Goal: Contribute content

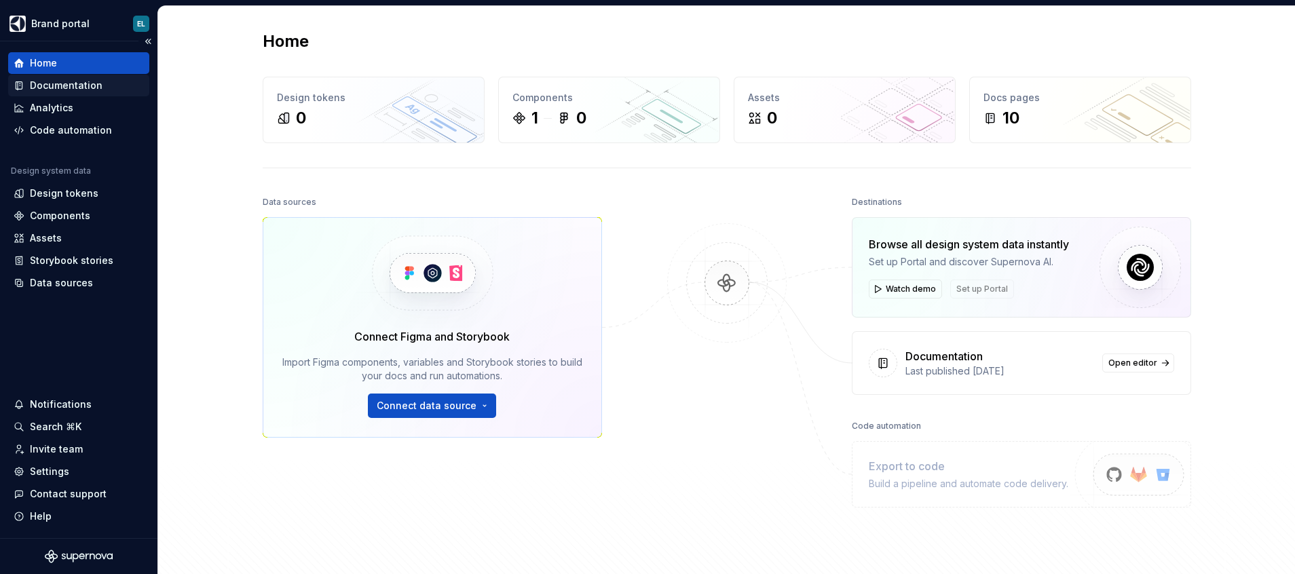
click at [56, 83] on div "Documentation" at bounding box center [66, 86] width 73 height 14
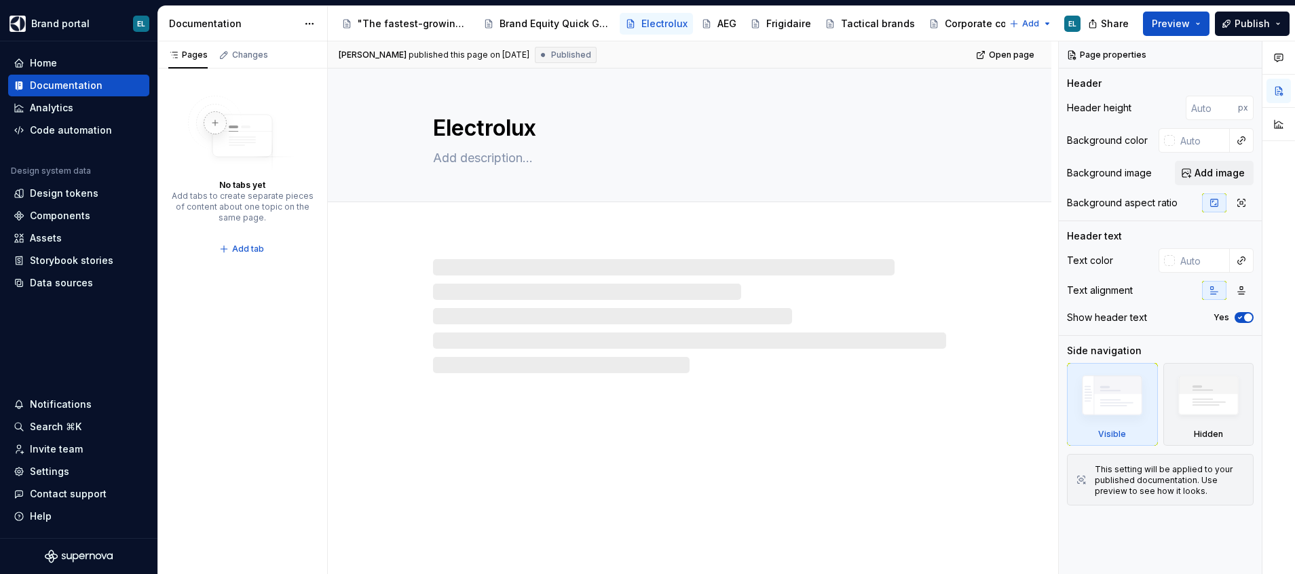
type textarea "*"
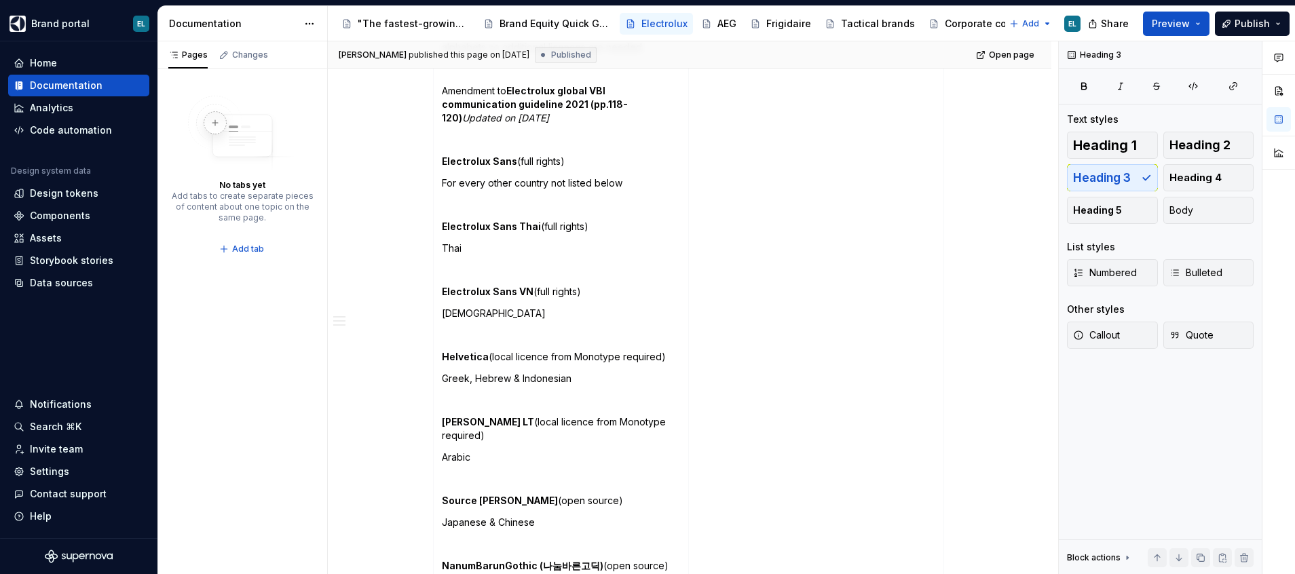
scroll to position [1278, 0]
click at [600, 369] on p "Greek, Hebrew & Indonesian" at bounding box center [561, 376] width 238 height 14
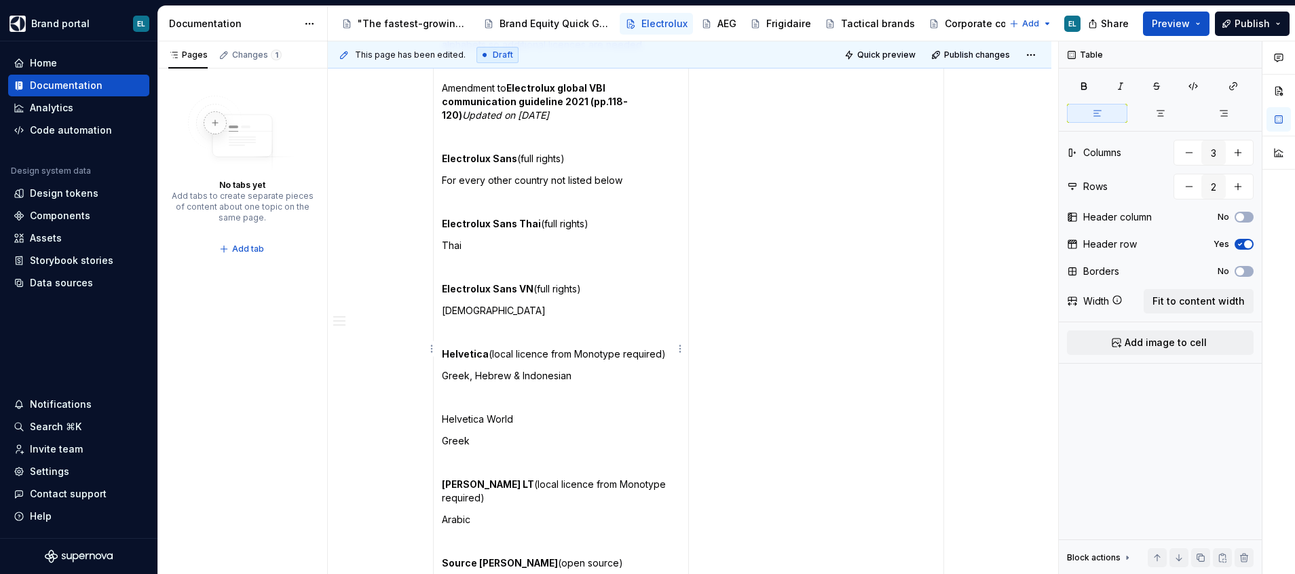
click at [473, 369] on p "Greek, Hebrew & Indonesian" at bounding box center [561, 376] width 238 height 14
drag, startPoint x: 663, startPoint y: 342, endPoint x: 485, endPoint y: 337, distance: 177.9
click at [485, 348] on p "Helvetica (local licence from Monotype required)" at bounding box center [561, 355] width 238 height 14
copy p "(local licence from Monotype required)"
click at [521, 413] on p "Helvetica World" at bounding box center [561, 420] width 238 height 14
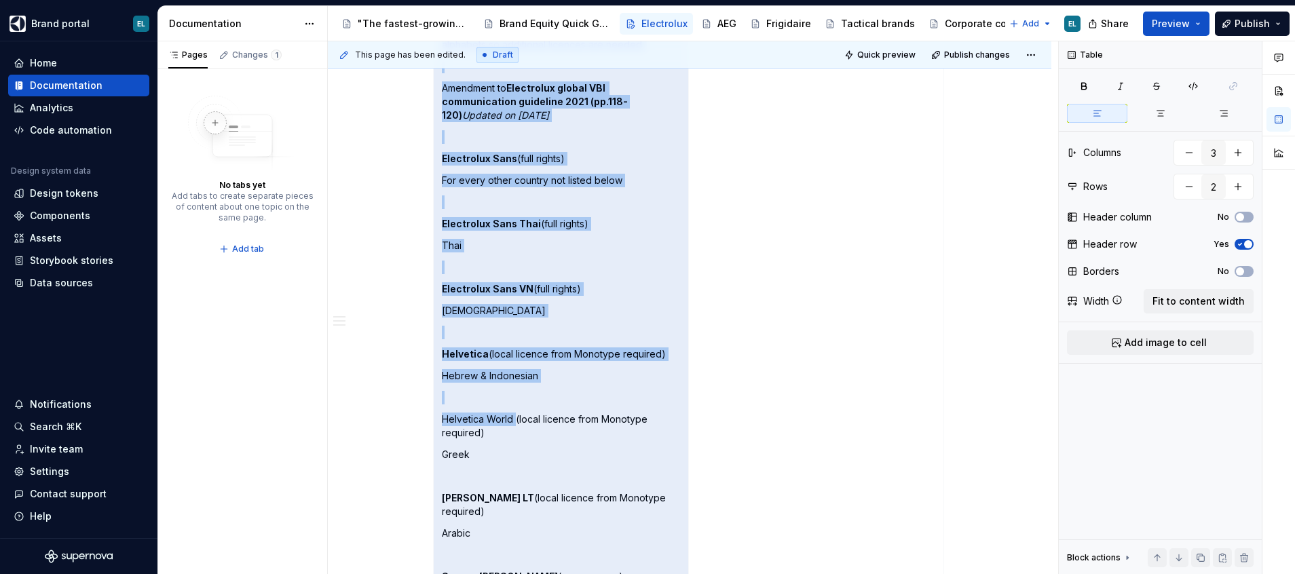
drag, startPoint x: 514, startPoint y: 407, endPoint x: 424, endPoint y: 400, distance: 90.5
click at [424, 400] on div "Overview Brand story & visual brand identity presentations Here you will find o…" at bounding box center [690, 328] width 724 height 2746
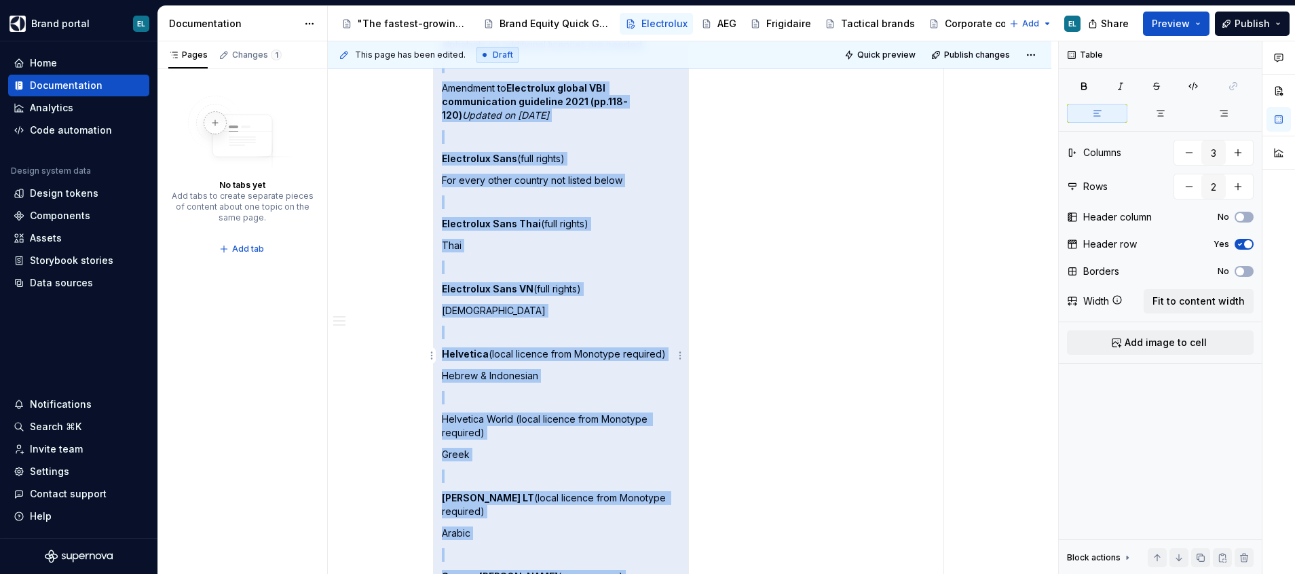
click at [511, 413] on p "Helvetica World (local licence from Monotype required)" at bounding box center [561, 426] width 238 height 27
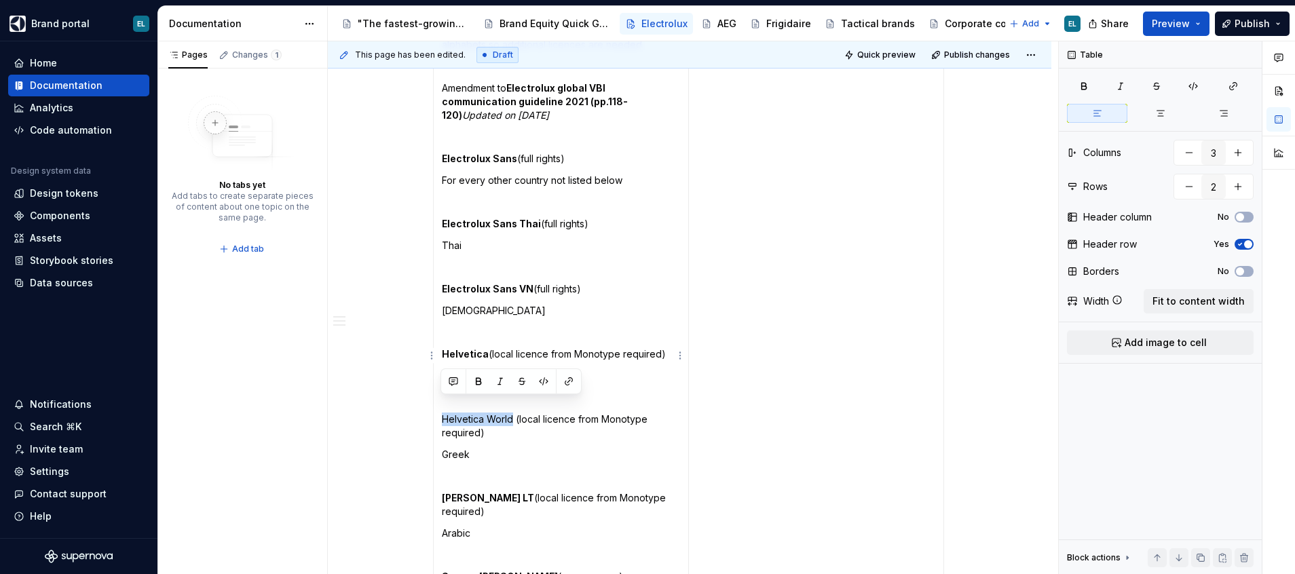
drag, startPoint x: 511, startPoint y: 403, endPoint x: 436, endPoint y: 403, distance: 75.4
click at [436, 403] on td "The Electrolux Sans is a modern sans-serif font with clean geometric forms that…" at bounding box center [561, 376] width 255 height 851
click at [556, 431] on td "The Electrolux Sans is a modern sans-serif font with clean geometric forms that…" at bounding box center [561, 376] width 255 height 851
drag, startPoint x: 510, startPoint y: 407, endPoint x: 440, endPoint y: 403, distance: 70.1
click at [442, 413] on p "Helvetica World (local licence from Monotype required)" at bounding box center [561, 426] width 238 height 27
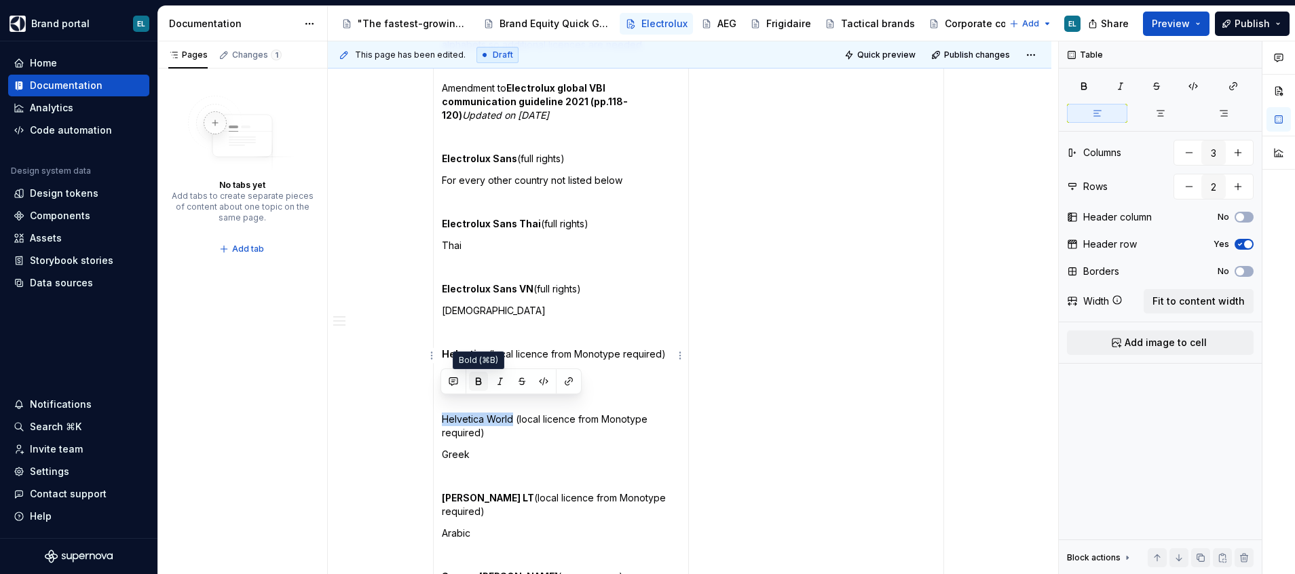
click at [477, 384] on button "button" at bounding box center [478, 381] width 19 height 19
click at [535, 448] on p "Greek" at bounding box center [561, 455] width 238 height 14
click at [1261, 22] on span "Publish" at bounding box center [1252, 24] width 35 height 14
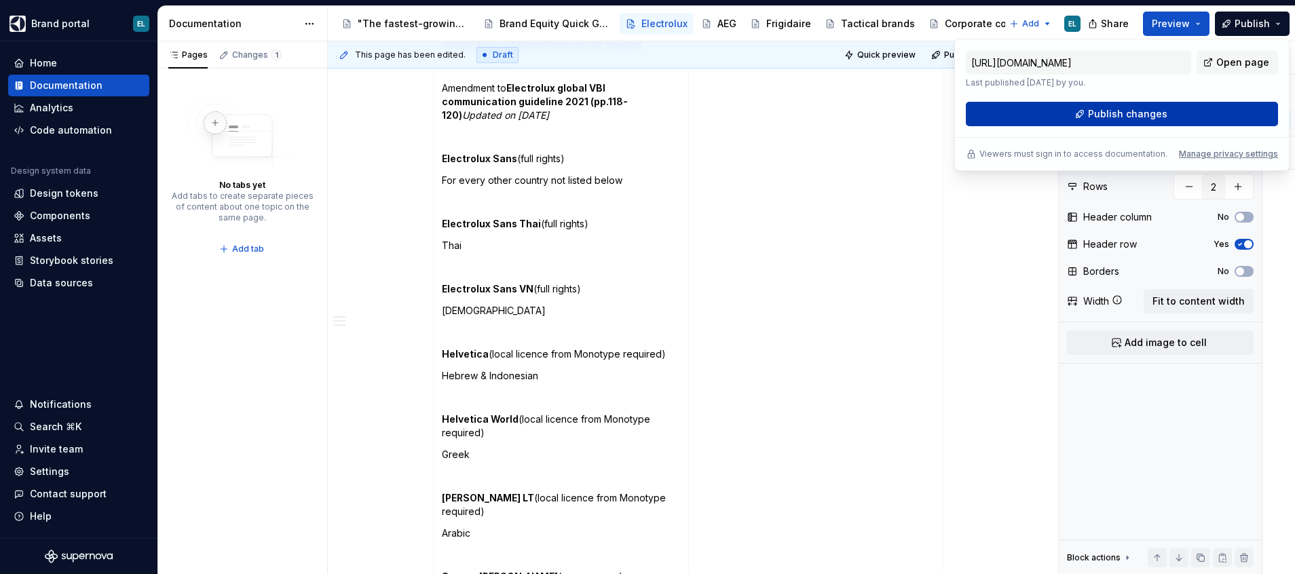
drag, startPoint x: 1261, startPoint y: 22, endPoint x: 1119, endPoint y: 112, distance: 167.6
click at [1119, 112] on span "Publish changes" at bounding box center [1127, 114] width 79 height 14
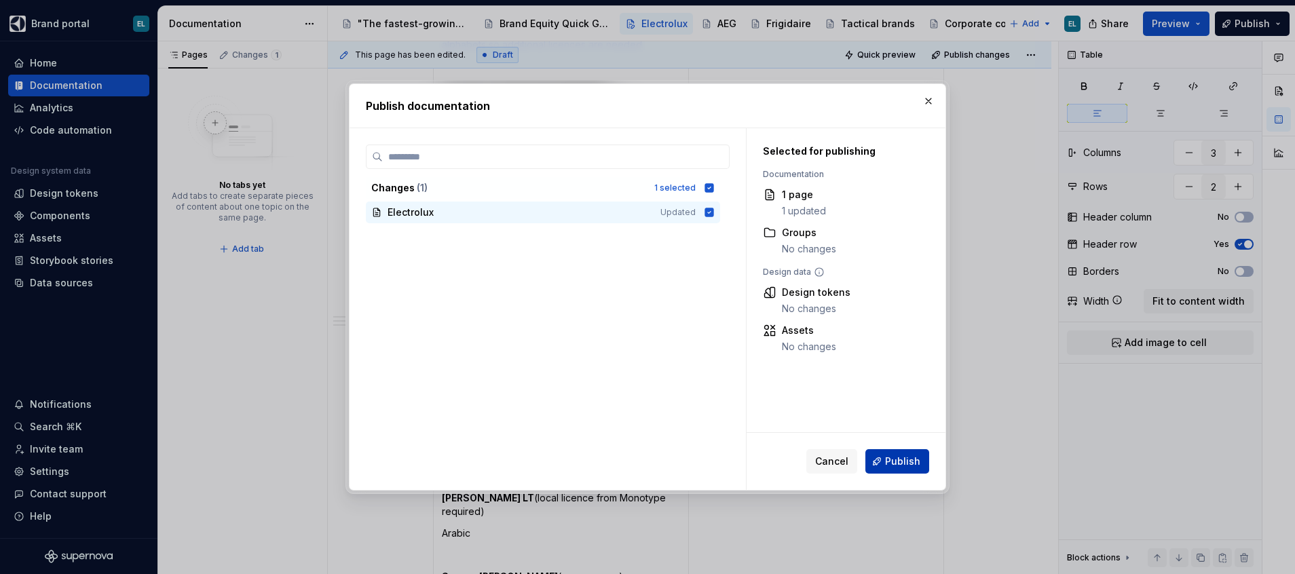
click at [895, 464] on span "Publish" at bounding box center [902, 462] width 35 height 14
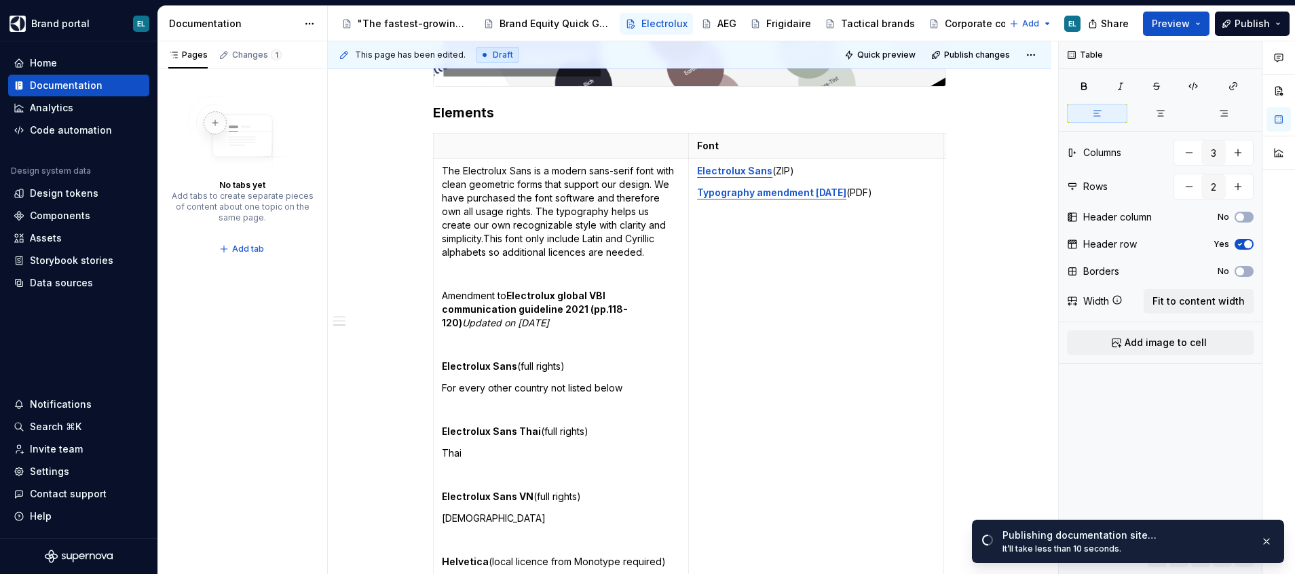
scroll to position [1068, 0]
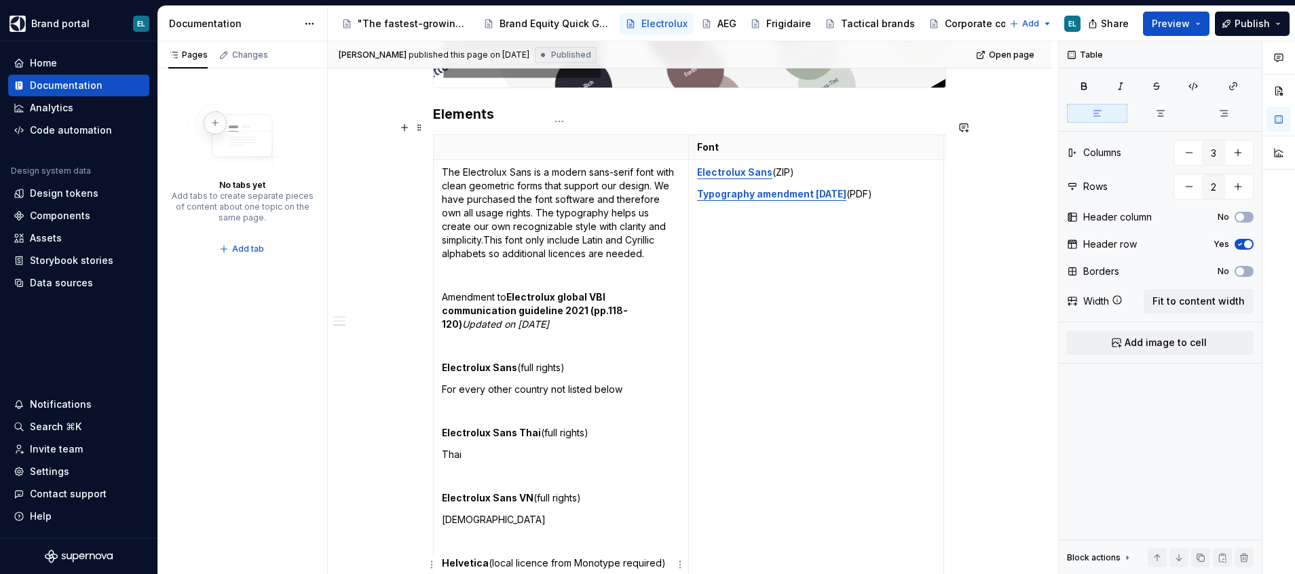
type textarea "*"
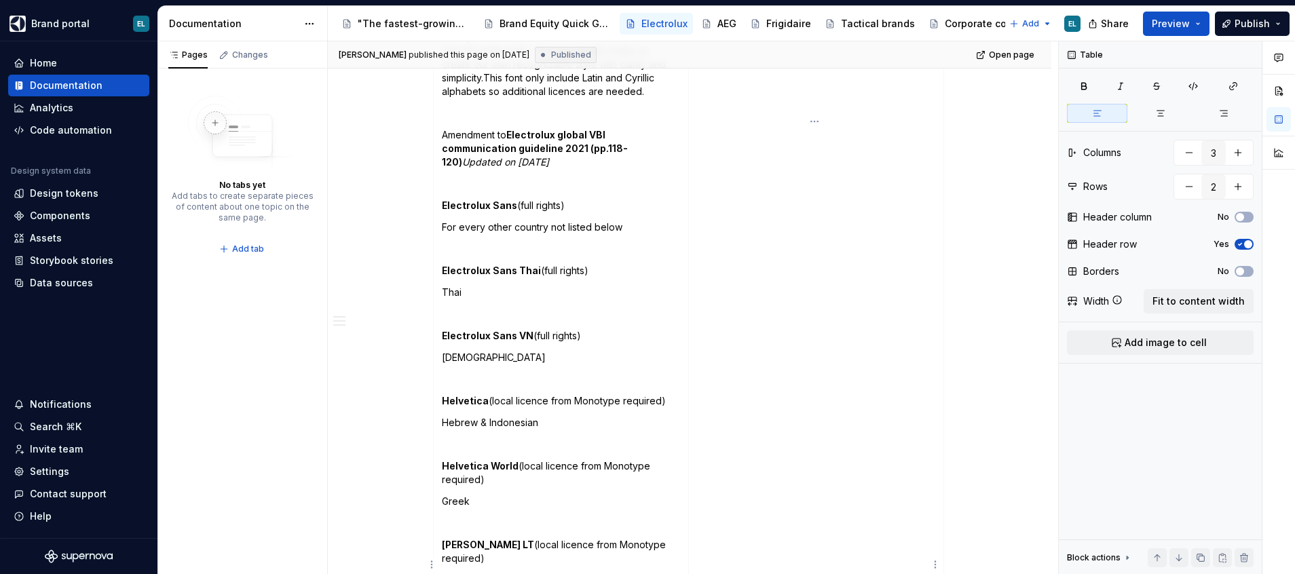
scroll to position [1301, 0]
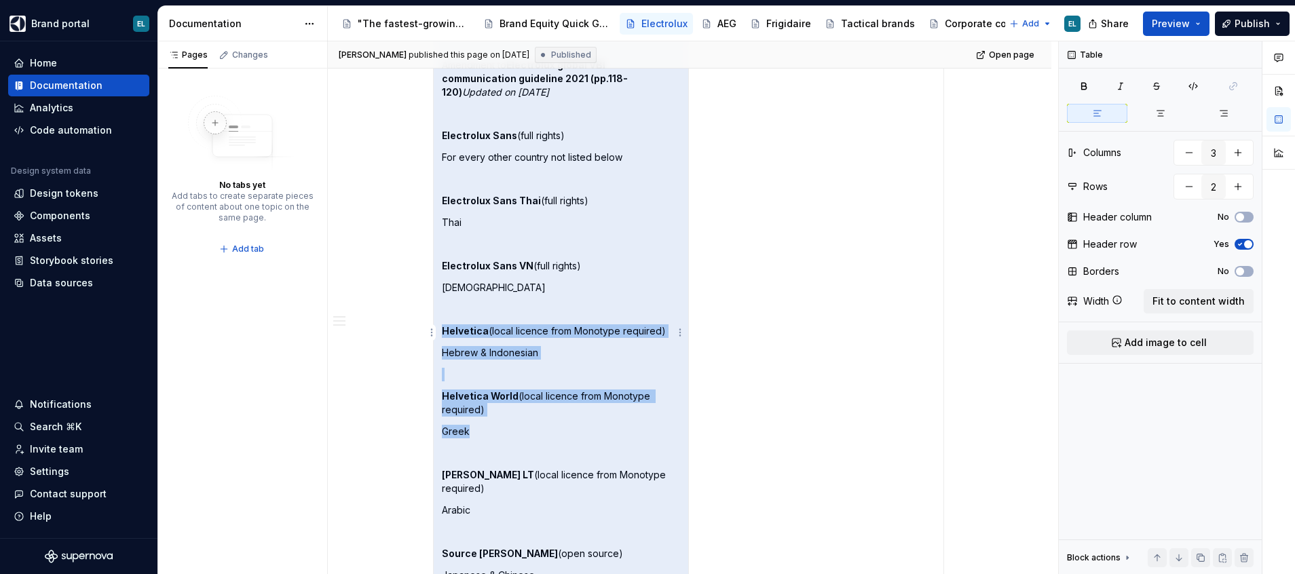
drag, startPoint x: 484, startPoint y: 420, endPoint x: 433, endPoint y: 322, distance: 109.6
click at [434, 322] on td "The Electrolux Sans is a modern sans-serif font with clean geometric forms that…" at bounding box center [561, 353] width 255 height 851
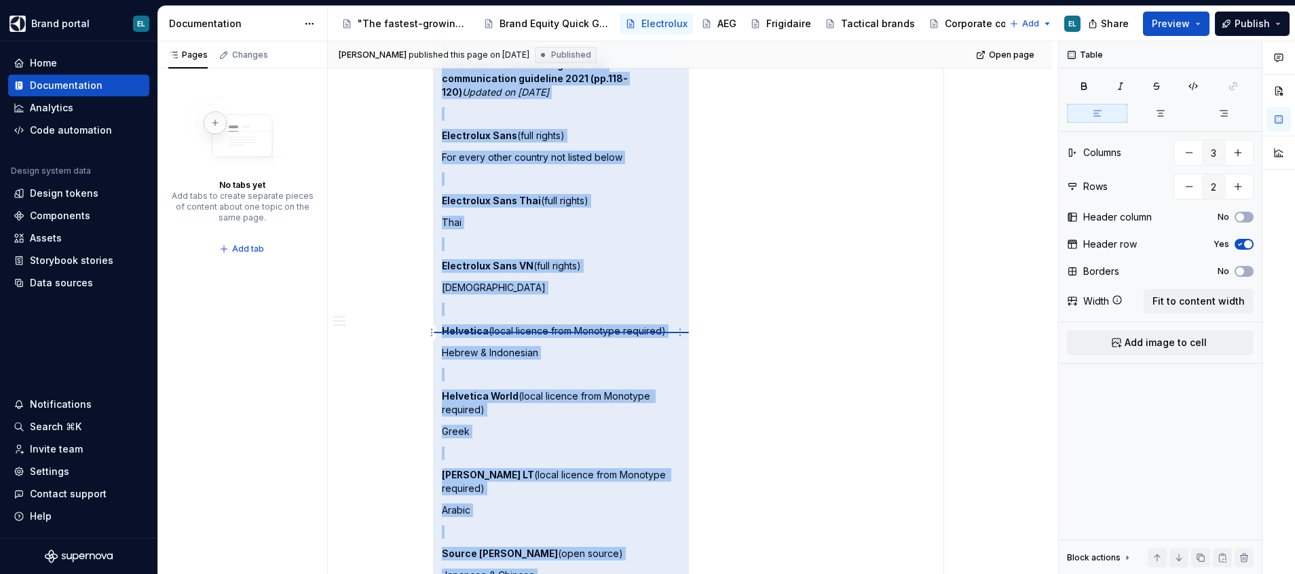
type input "4"
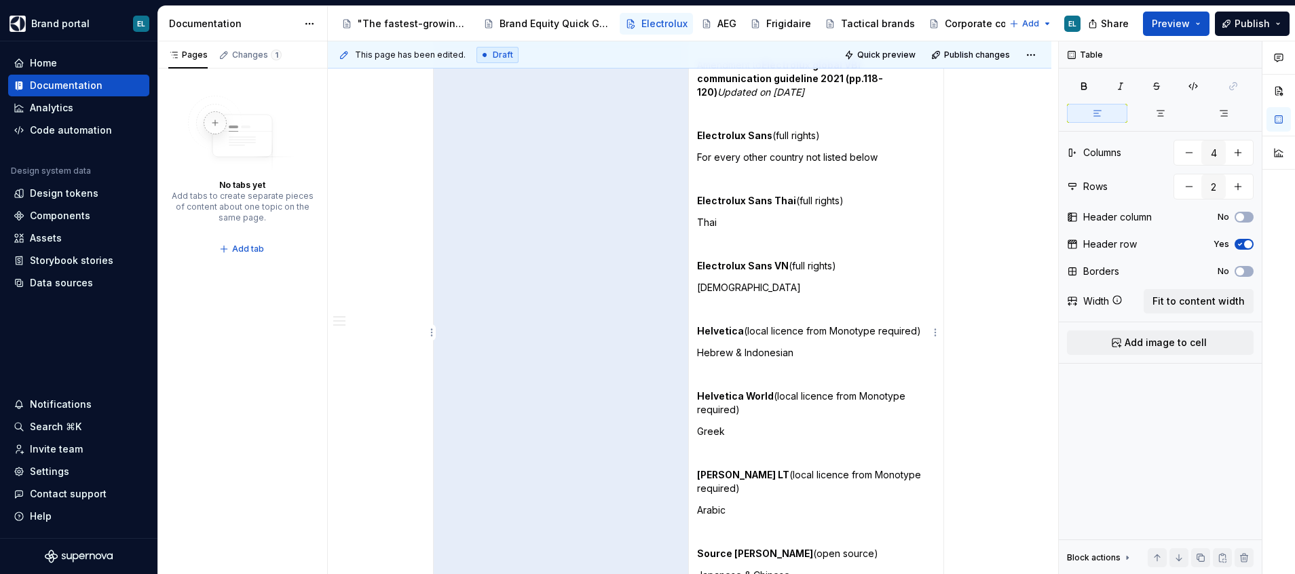
click at [817, 451] on td "The Electrolux Sans is a modern sans-serif font with clean geometric forms that…" at bounding box center [816, 353] width 255 height 851
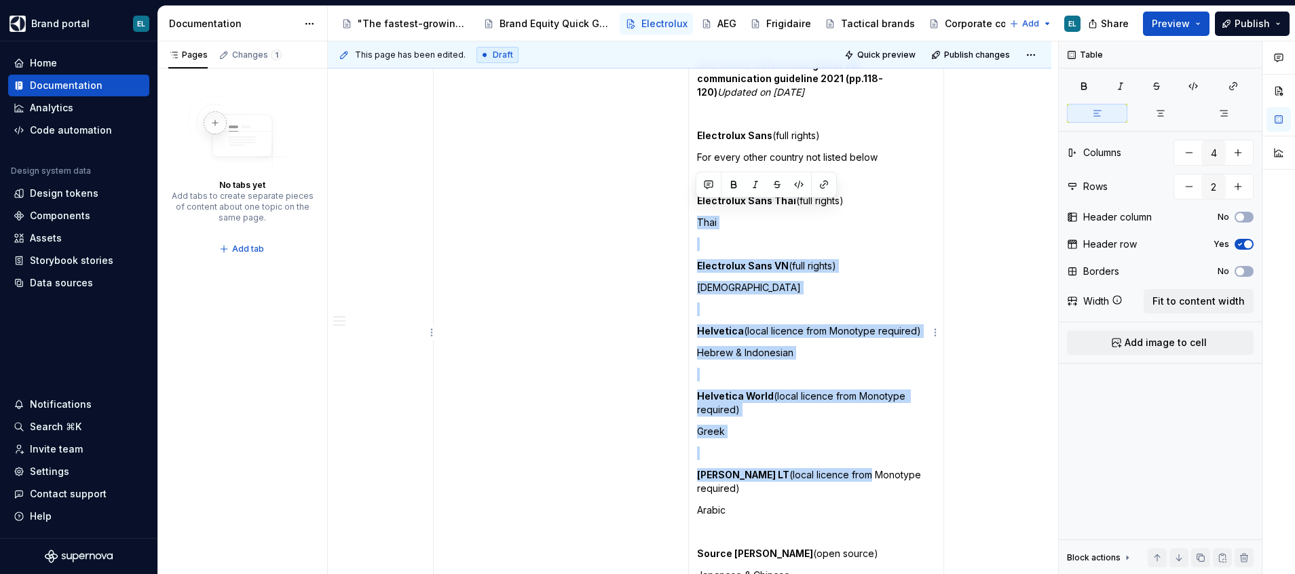
drag, startPoint x: 817, startPoint y: 451, endPoint x: 701, endPoint y: 201, distance: 276.1
click at [701, 201] on td "The Electrolux Sans is a modern sans-serif font with clean geometric forms that…" at bounding box center [816, 353] width 255 height 851
click at [939, 427] on td "The Electrolux Sans is a modern sans-serif font with clean geometric forms that…" at bounding box center [816, 353] width 255 height 851
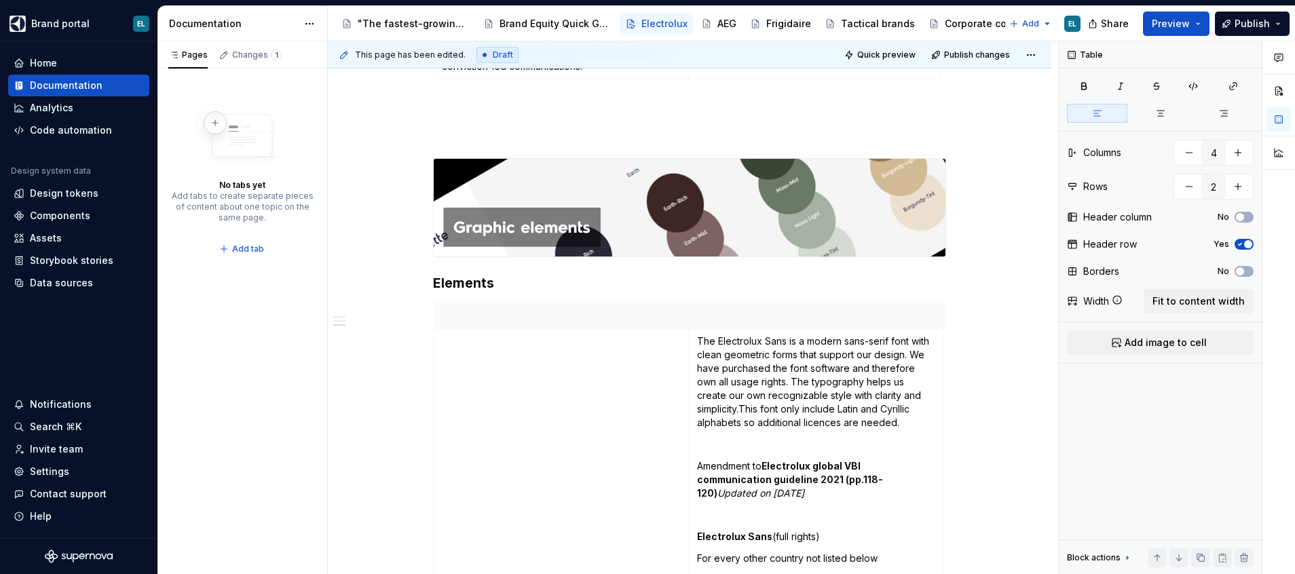
scroll to position [951, 0]
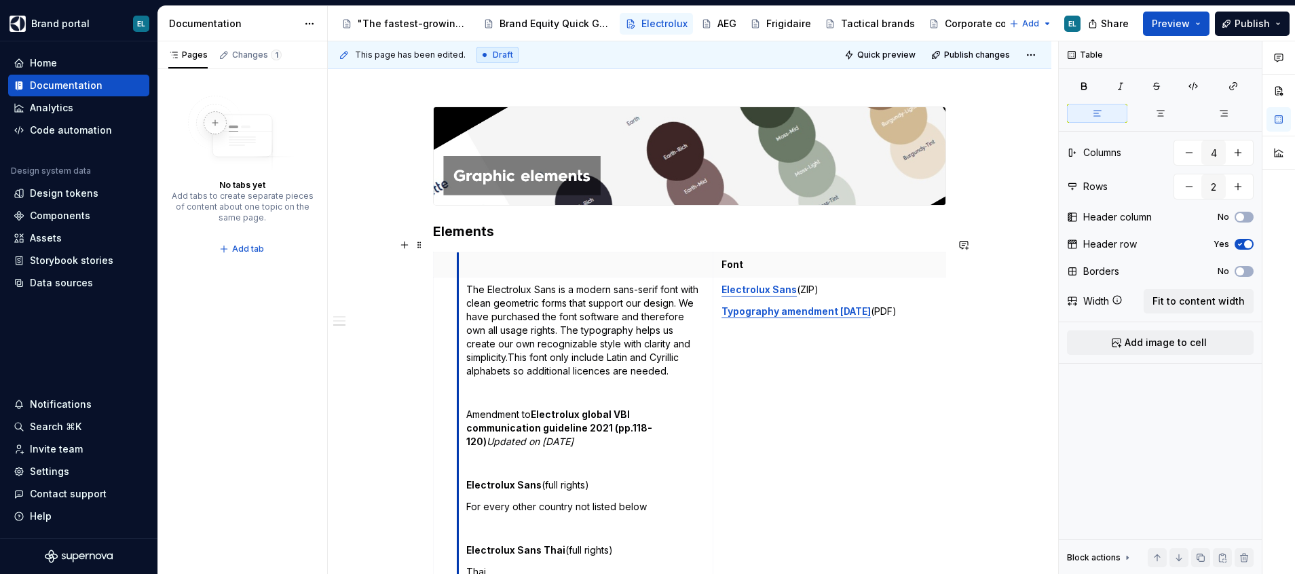
drag, startPoint x: 688, startPoint y: 330, endPoint x: 431, endPoint y: 331, distance: 257.3
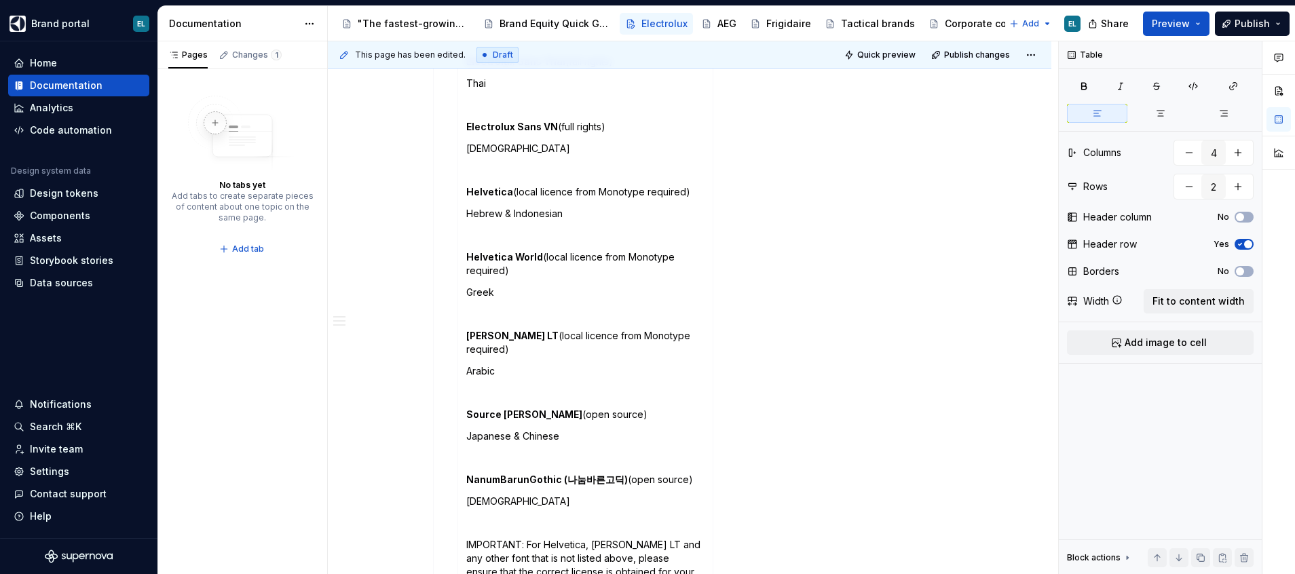
scroll to position [1432, 0]
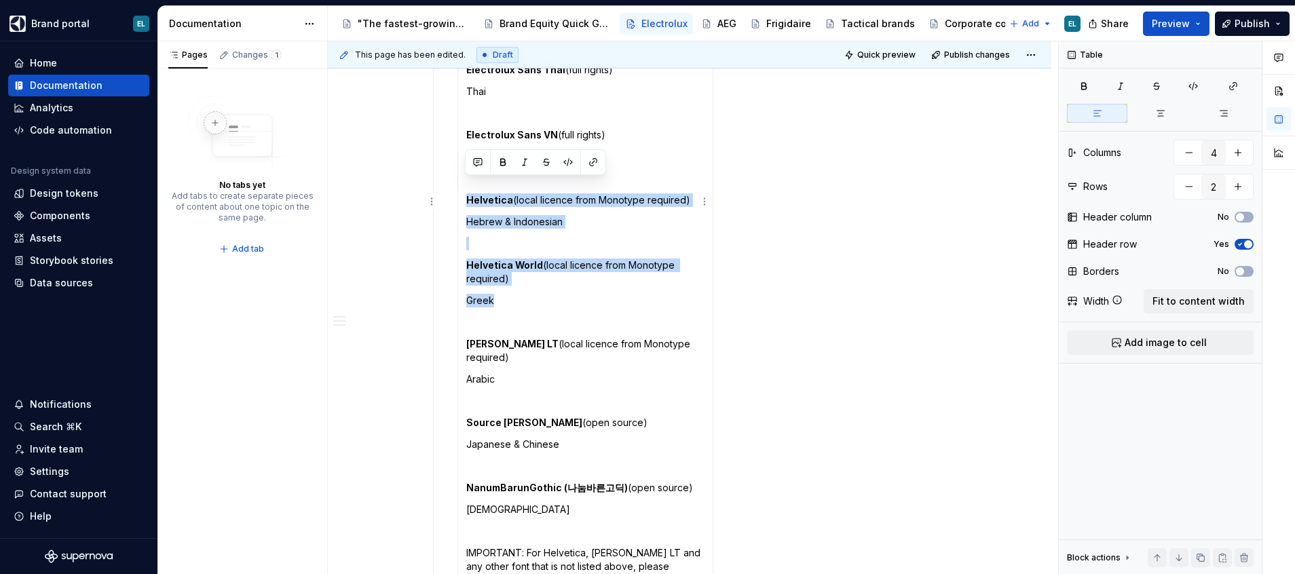
drag, startPoint x: 497, startPoint y: 289, endPoint x: 463, endPoint y: 185, distance: 109.3
click at [463, 185] on td "The Electrolux Sans is a modern sans-serif font with clean geometric forms that…" at bounding box center [585, 222] width 255 height 851
copy td "Helvetica (local licence from Monotype required) Hebrew & Indonesian Helvetica …"
click at [564, 260] on p "Helvetica World (local licence from Monotype required)" at bounding box center [585, 272] width 238 height 27
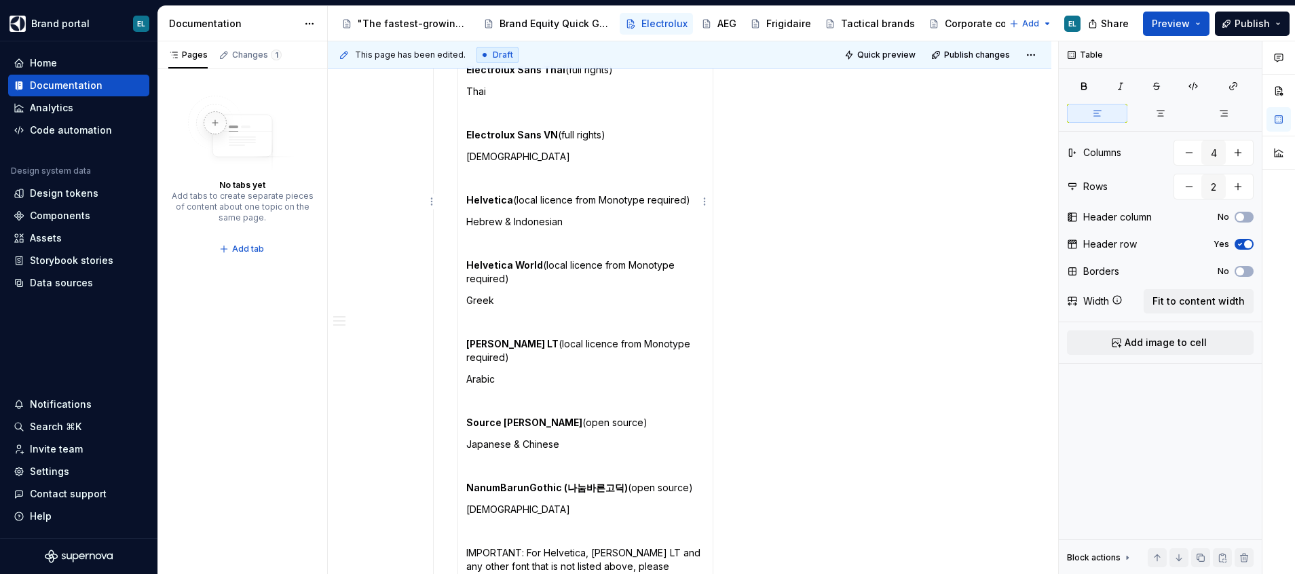
click at [593, 259] on p "Helvetica World (local licence from Monotype required)" at bounding box center [585, 272] width 238 height 27
click at [562, 193] on p "Helvetica (local licence from Monotype required)" at bounding box center [585, 200] width 238 height 14
click at [593, 259] on p "Helvetica World (local licence from Monotype required)" at bounding box center [585, 272] width 238 height 27
click at [561, 337] on p "[PERSON_NAME] LT (local licence from Monotype required)" at bounding box center [585, 350] width 238 height 27
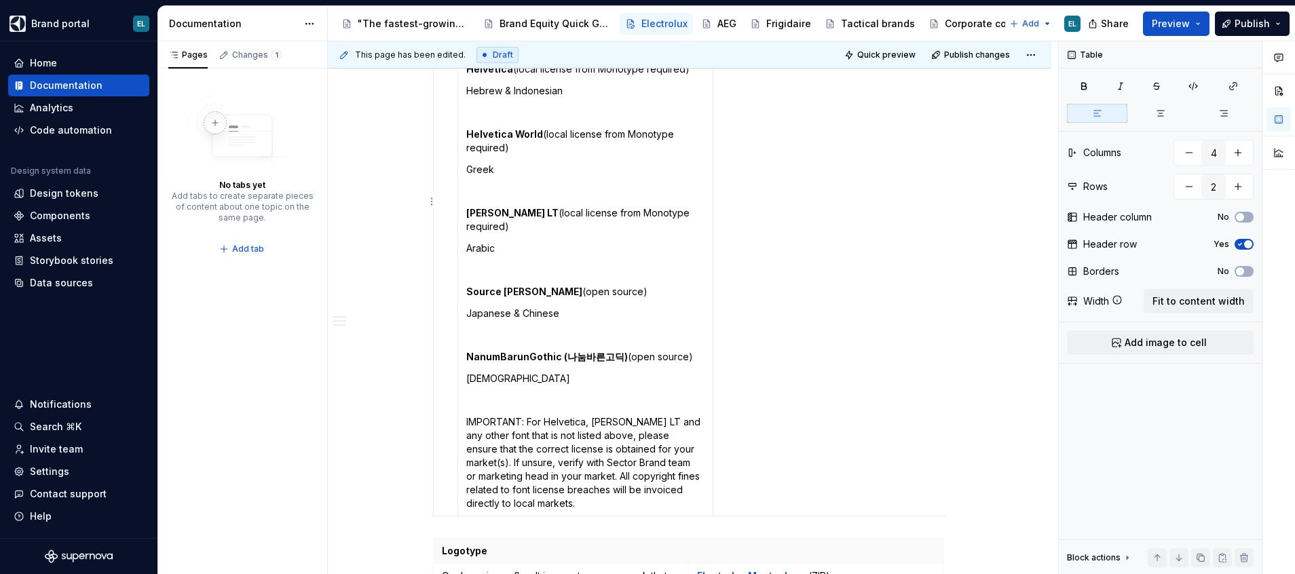
scroll to position [1565, 0]
click at [1249, 22] on span "Publish" at bounding box center [1252, 24] width 35 height 14
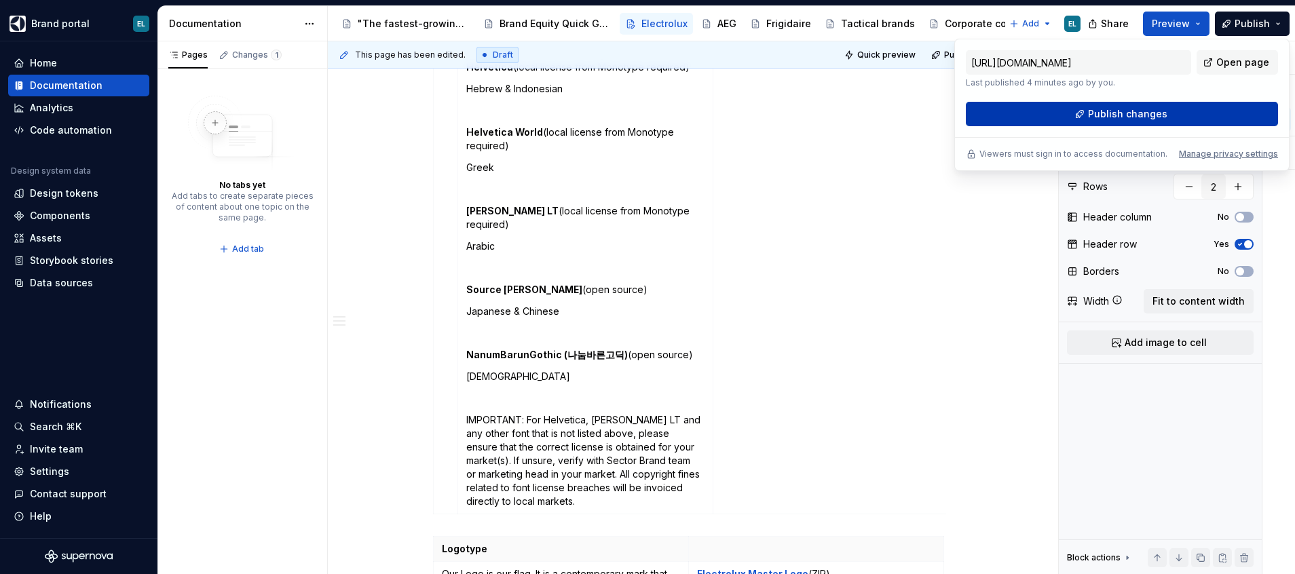
click at [1062, 113] on button "Publish changes" at bounding box center [1122, 114] width 312 height 24
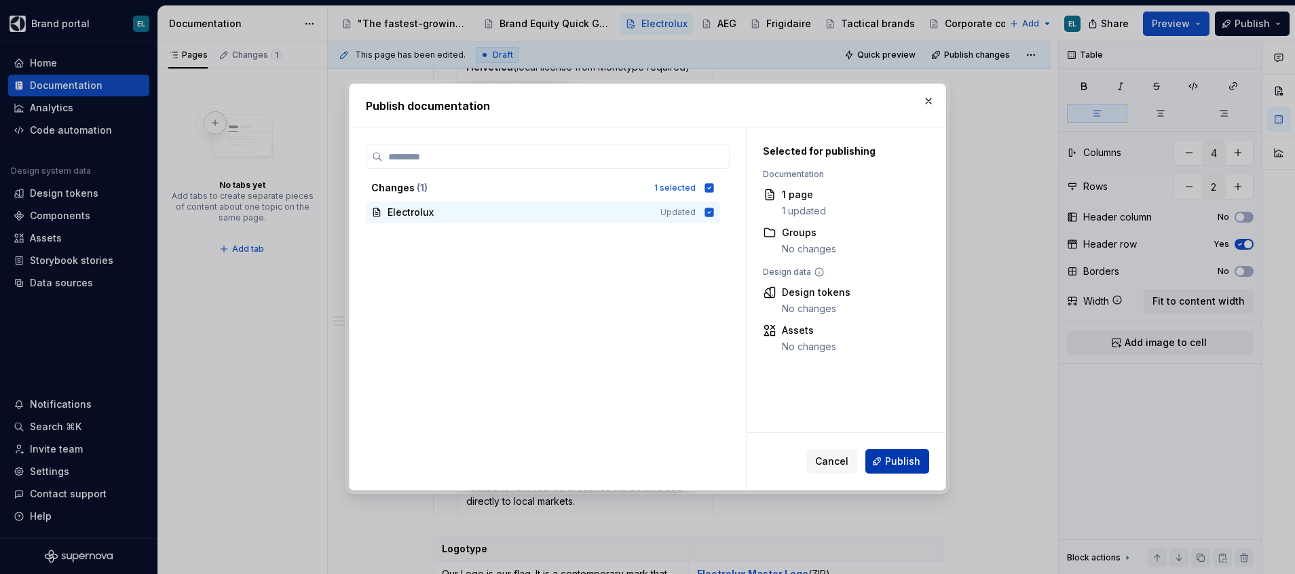
click at [899, 463] on span "Publish" at bounding box center [902, 462] width 35 height 14
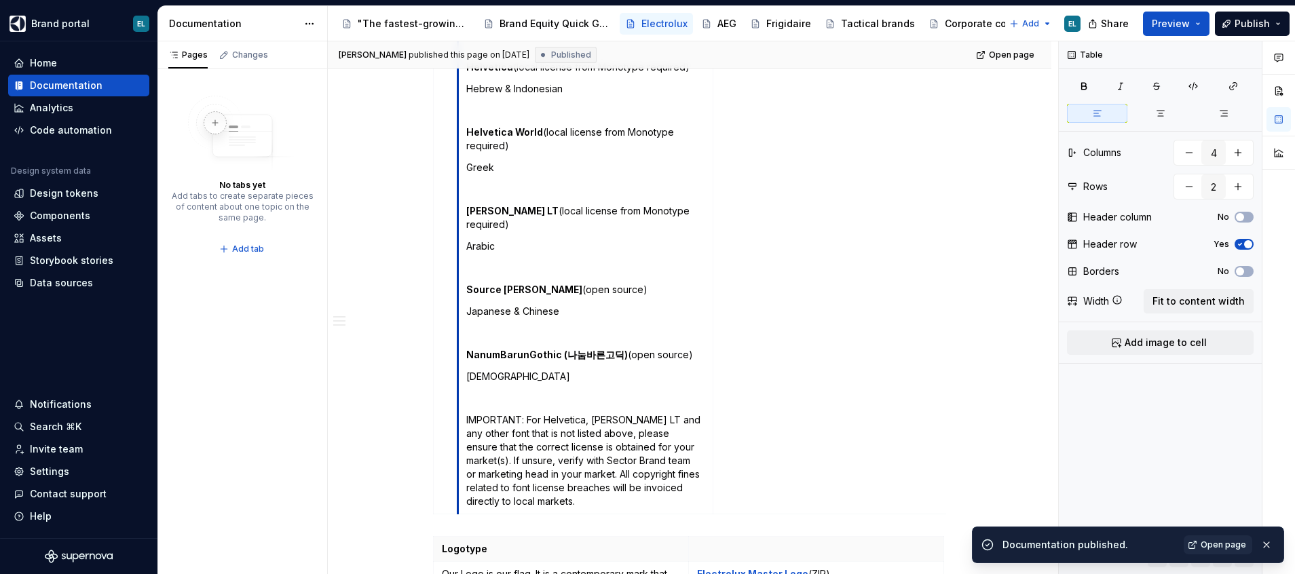
drag, startPoint x: 455, startPoint y: 177, endPoint x: 428, endPoint y: 181, distance: 28.0
click at [428, 181] on div "Overview Brand story & visual brand identity presentations Here you will find o…" at bounding box center [690, 41] width 724 height 2746
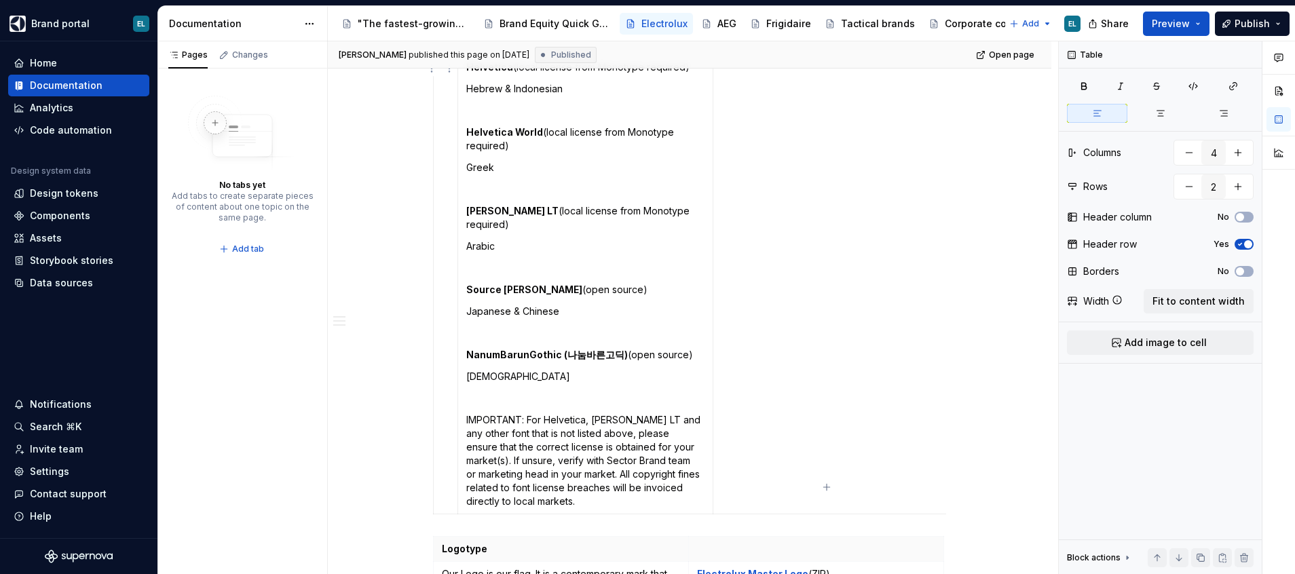
click at [435, 392] on td at bounding box center [446, 89] width 24 height 851
click at [429, 377] on div "Overview Brand story & visual brand identity presentations Here you will find o…" at bounding box center [690, 41] width 724 height 2746
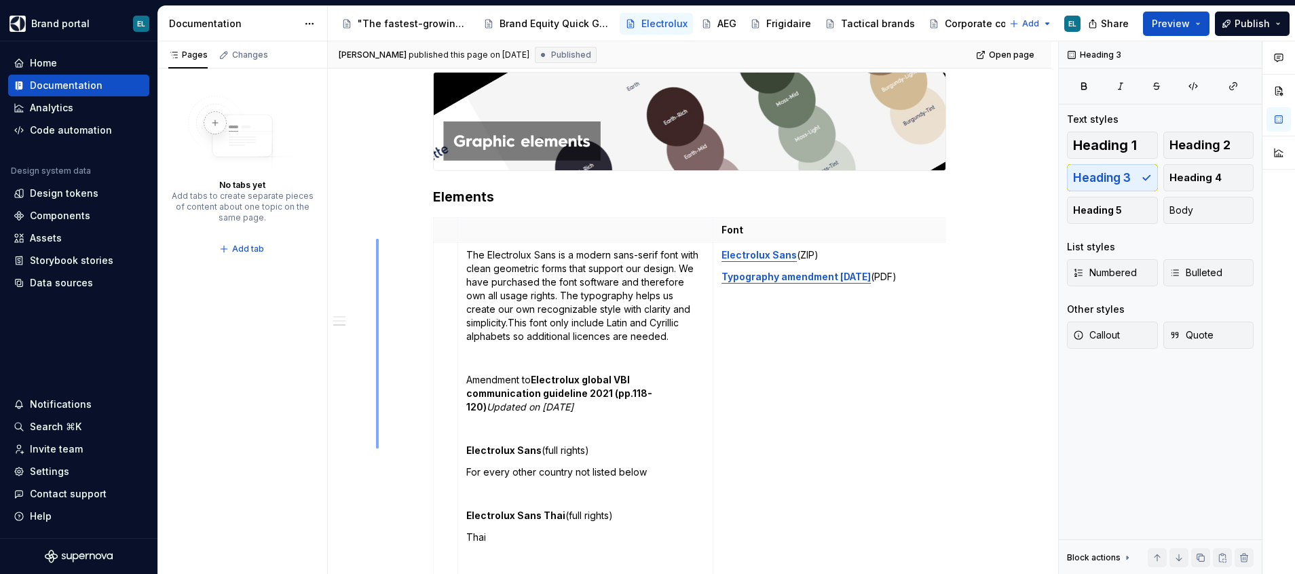
scroll to position [984, 0]
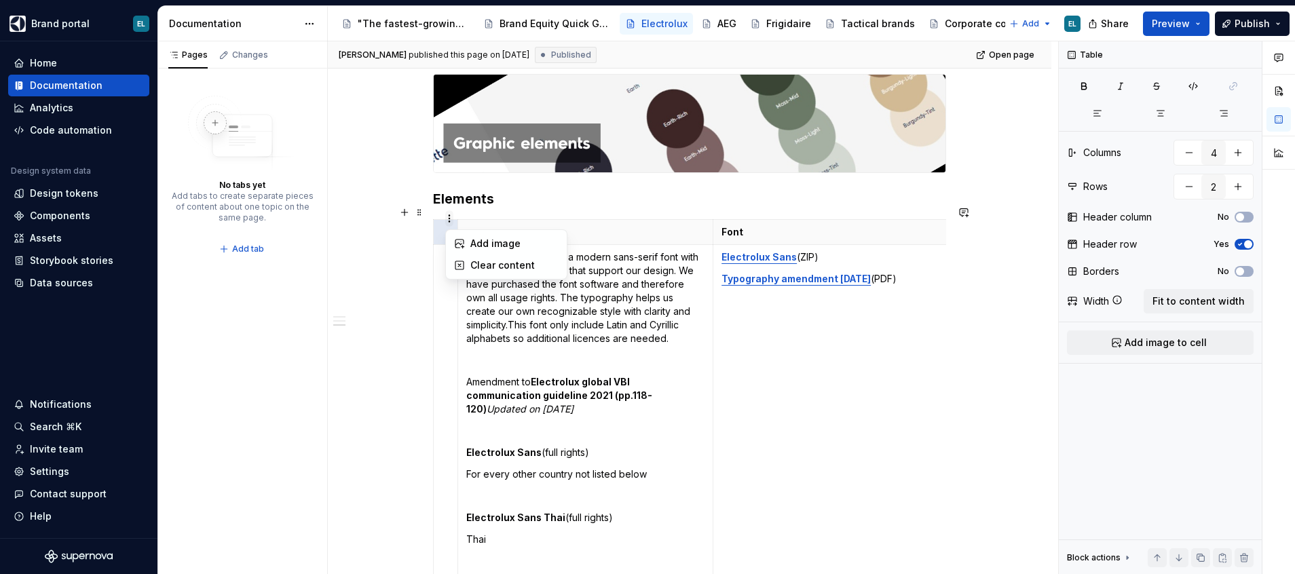
click at [451, 220] on html "Brand portal EL Home Documentation Analytics Code automation Design system data…" at bounding box center [647, 287] width 1295 height 574
click at [945, 407] on html "Brand portal EL Home Documentation Analytics Code automation Design system data…" at bounding box center [647, 287] width 1295 height 574
type textarea "*"
